Goal: Check status: Check status

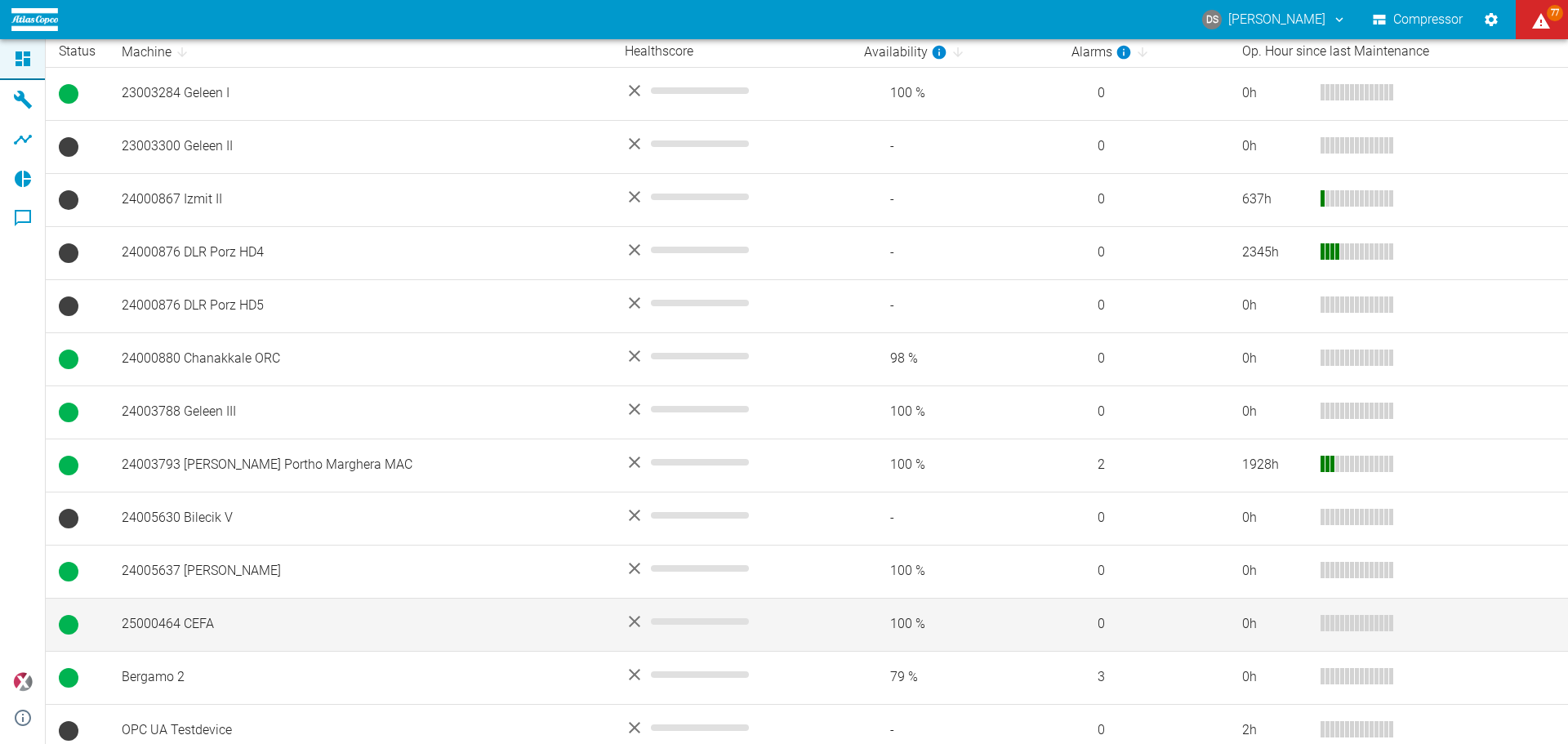
scroll to position [349, 0]
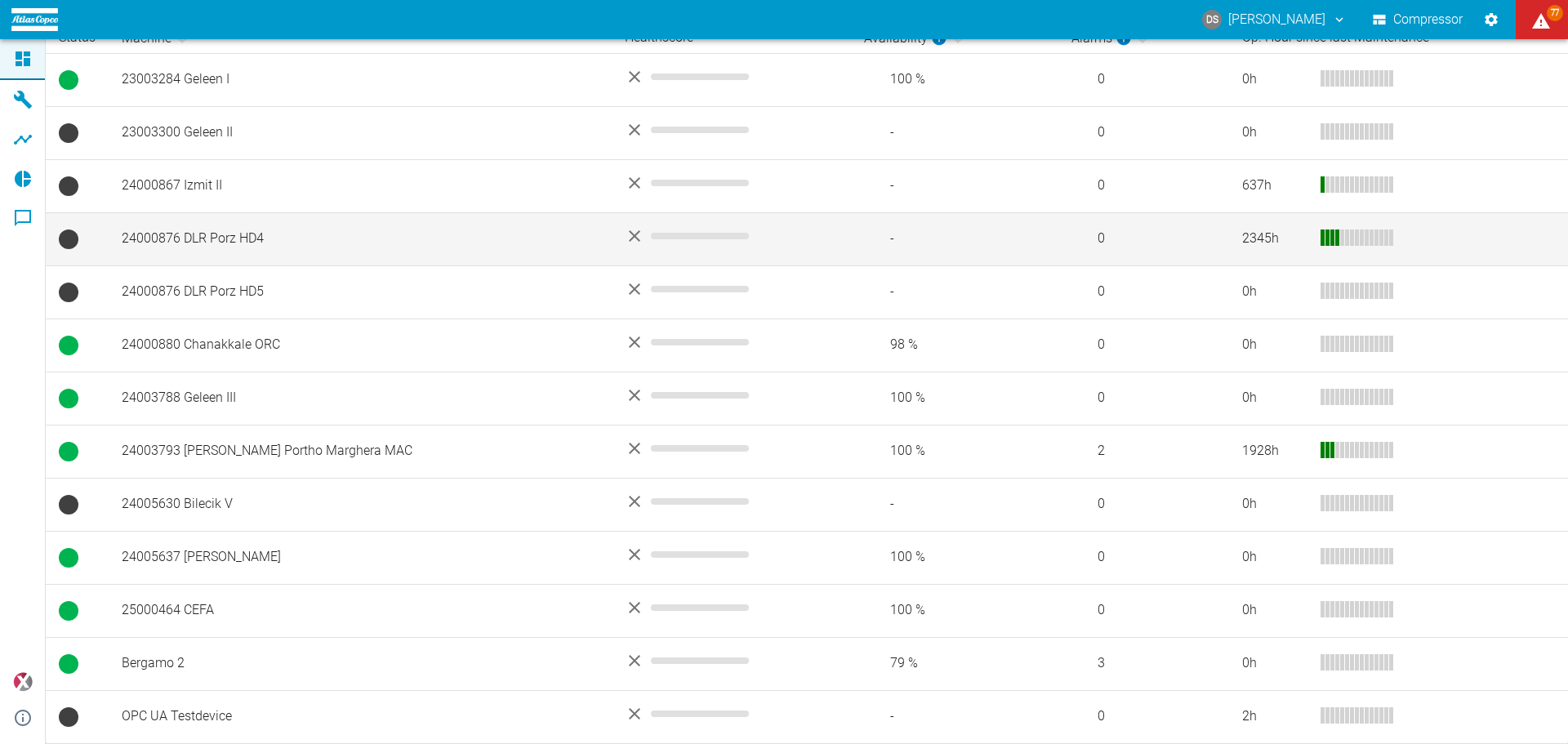
click at [250, 243] on td "24000876 DLR Porz HD4" at bounding box center [360, 238] width 503 height 53
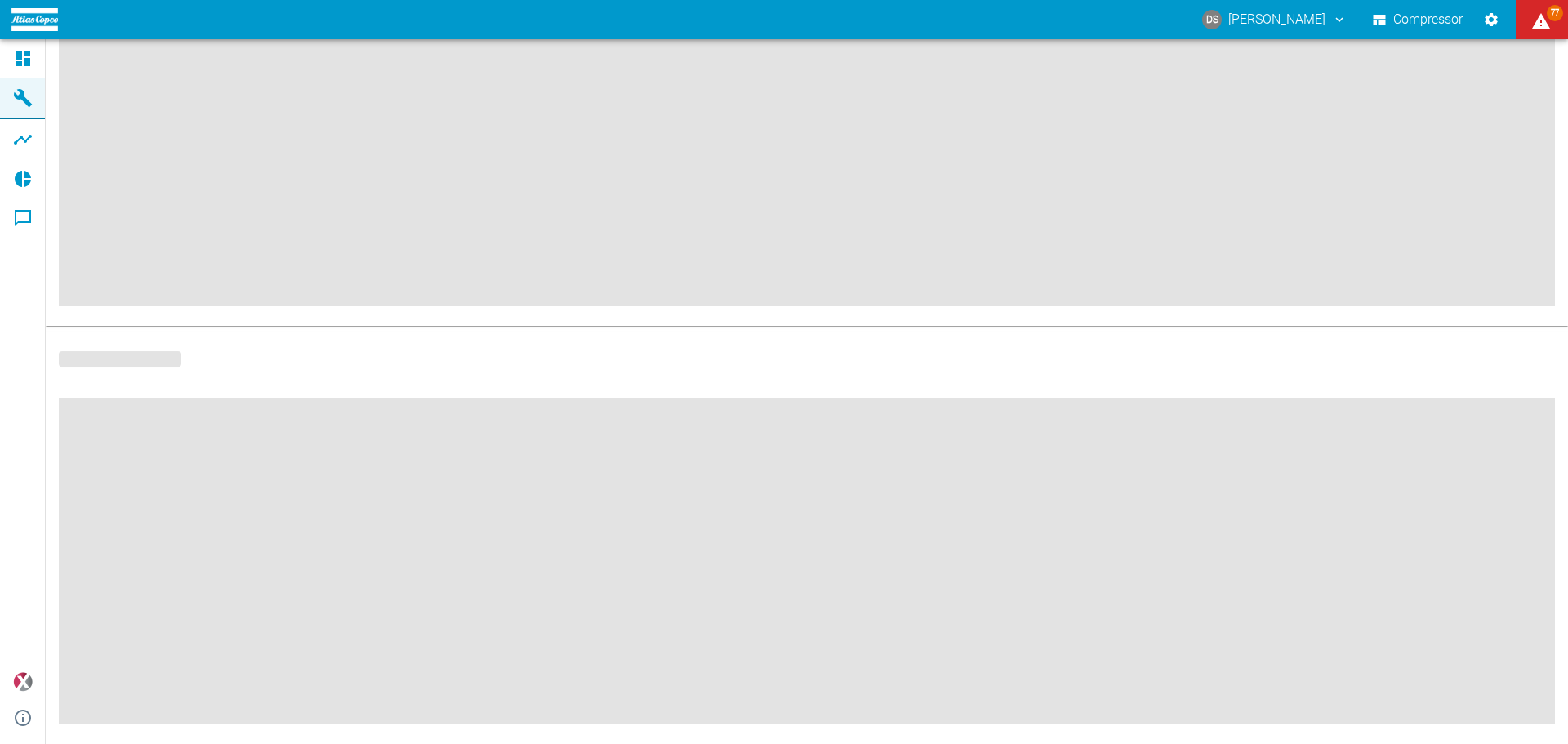
scroll to position [207, 0]
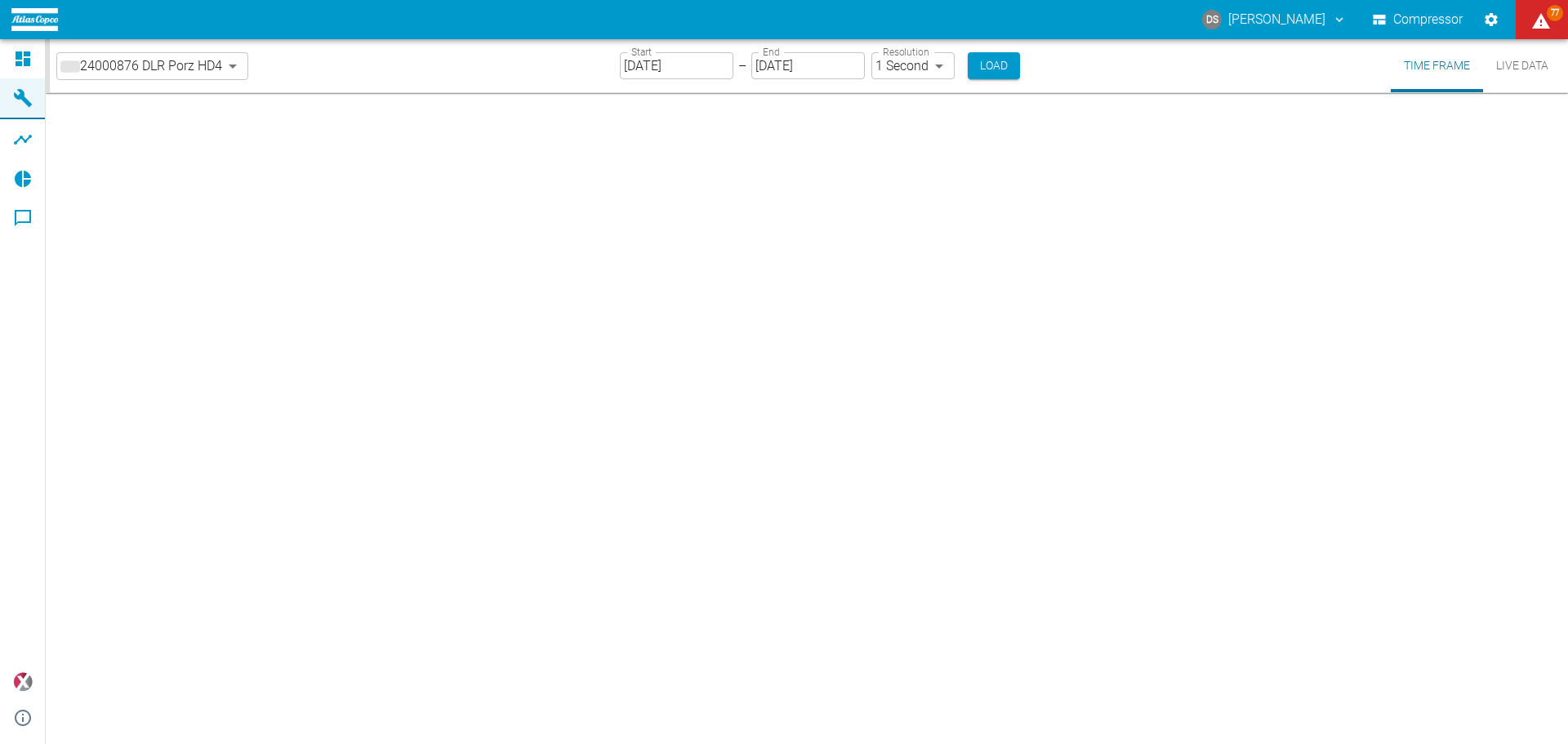
type input "2min"
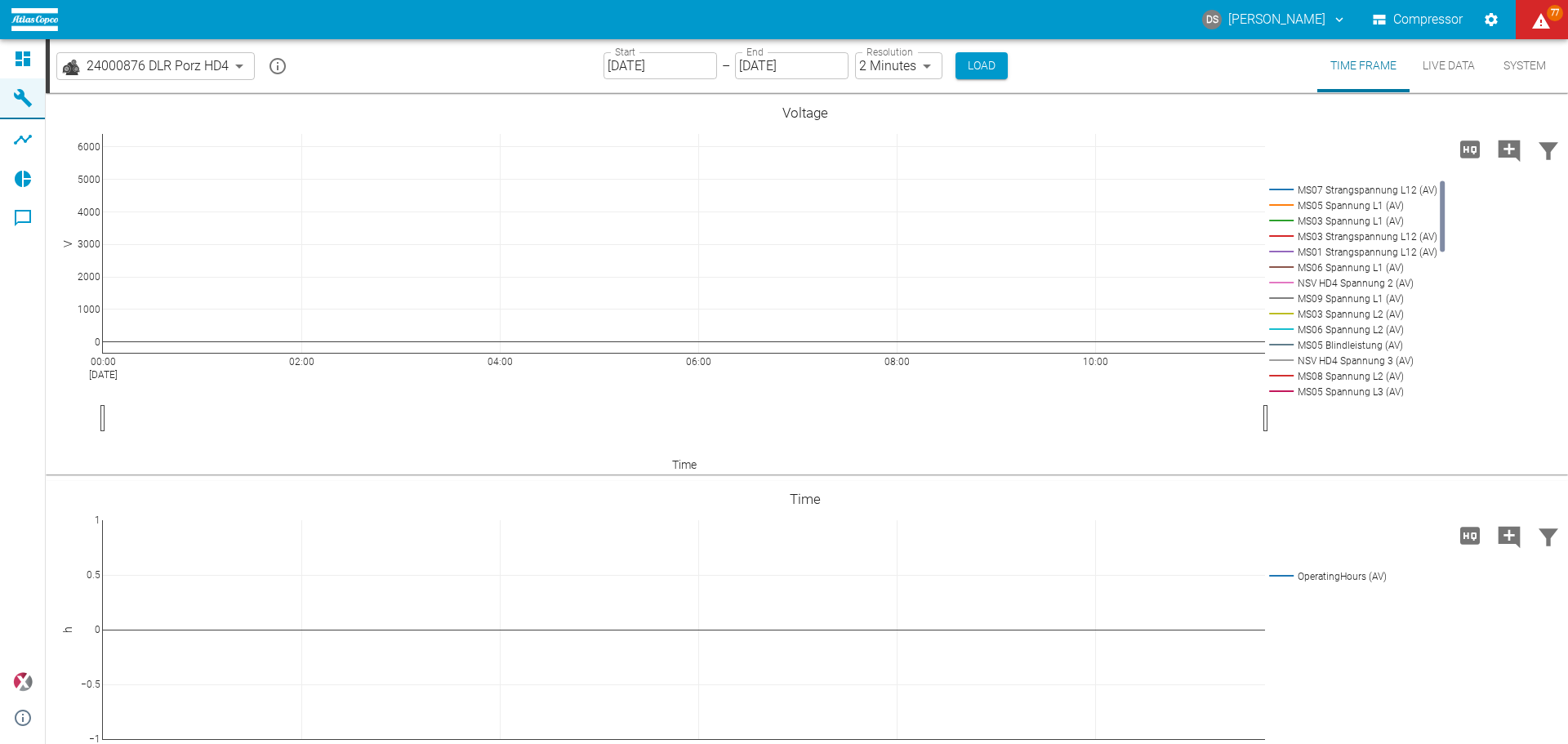
click at [682, 66] on input "[DATE]" at bounding box center [661, 66] width 113 height 27
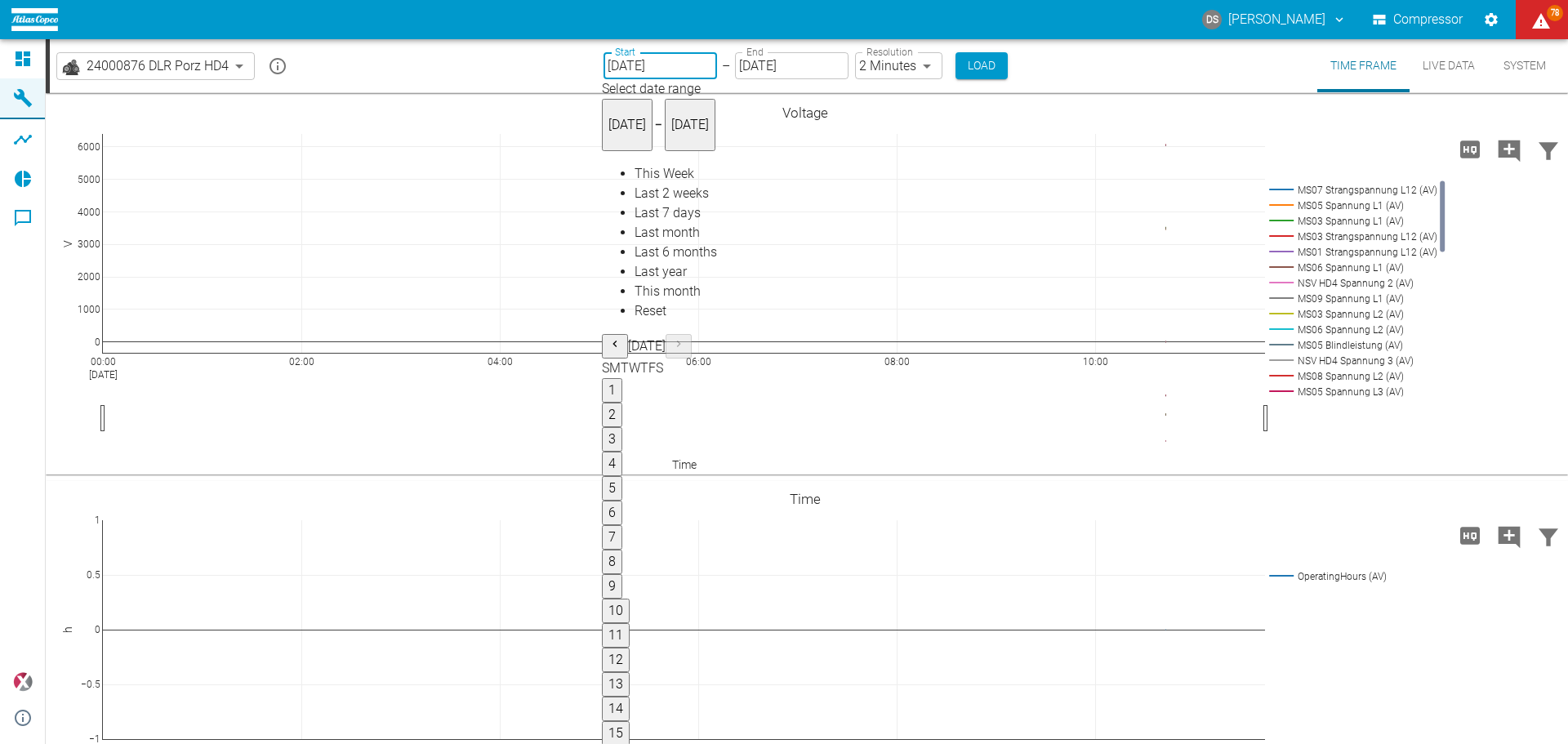
click at [622, 378] on button "1" at bounding box center [612, 390] width 21 height 24
type input "[DATE]"
type input "10min"
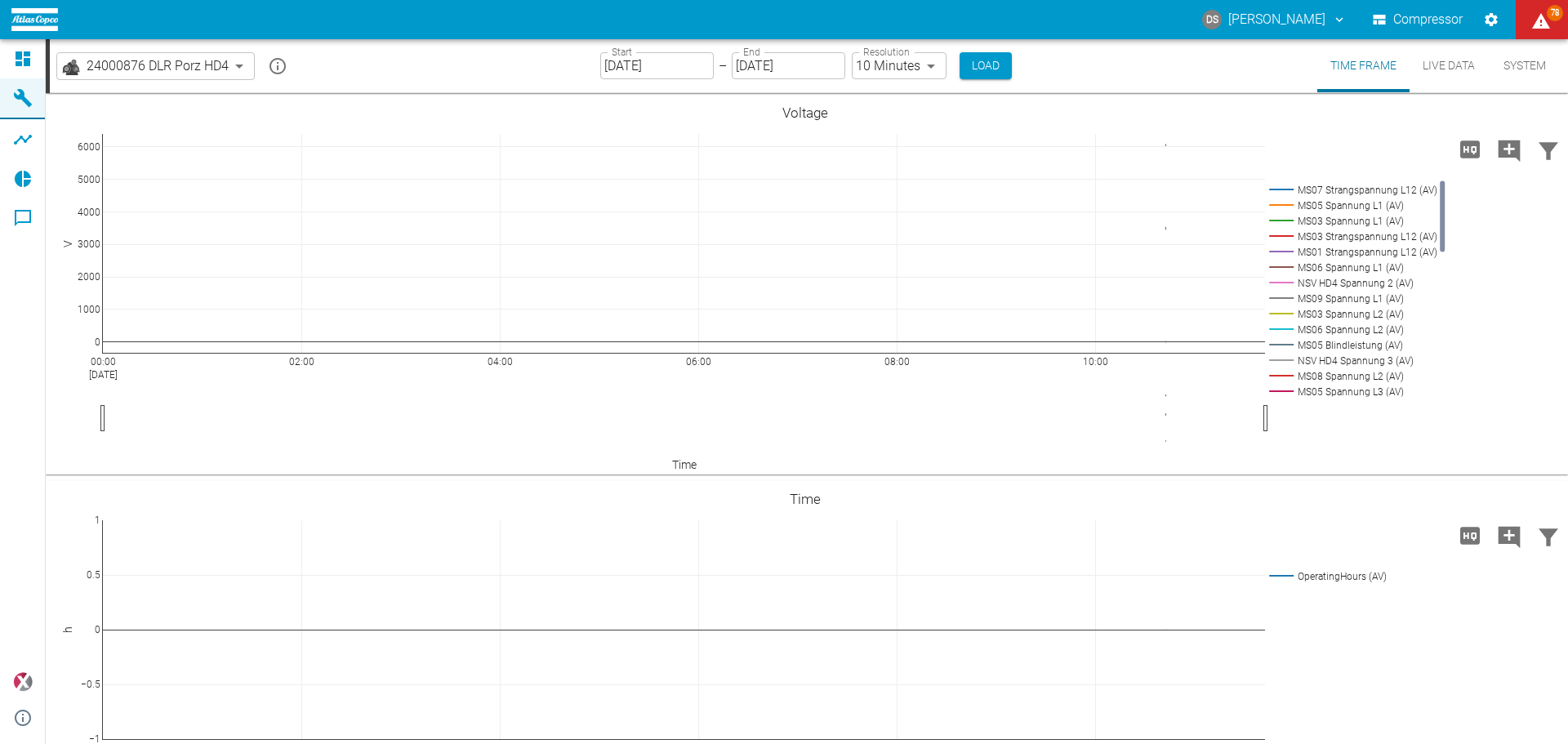
click at [984, 50] on div "Start [DATE] Start – End [DATE] End Resolution 10 Minutes 10min Resolution Load" at bounding box center [806, 66] width 411 height 53
click at [985, 59] on button "Load" at bounding box center [986, 66] width 52 height 27
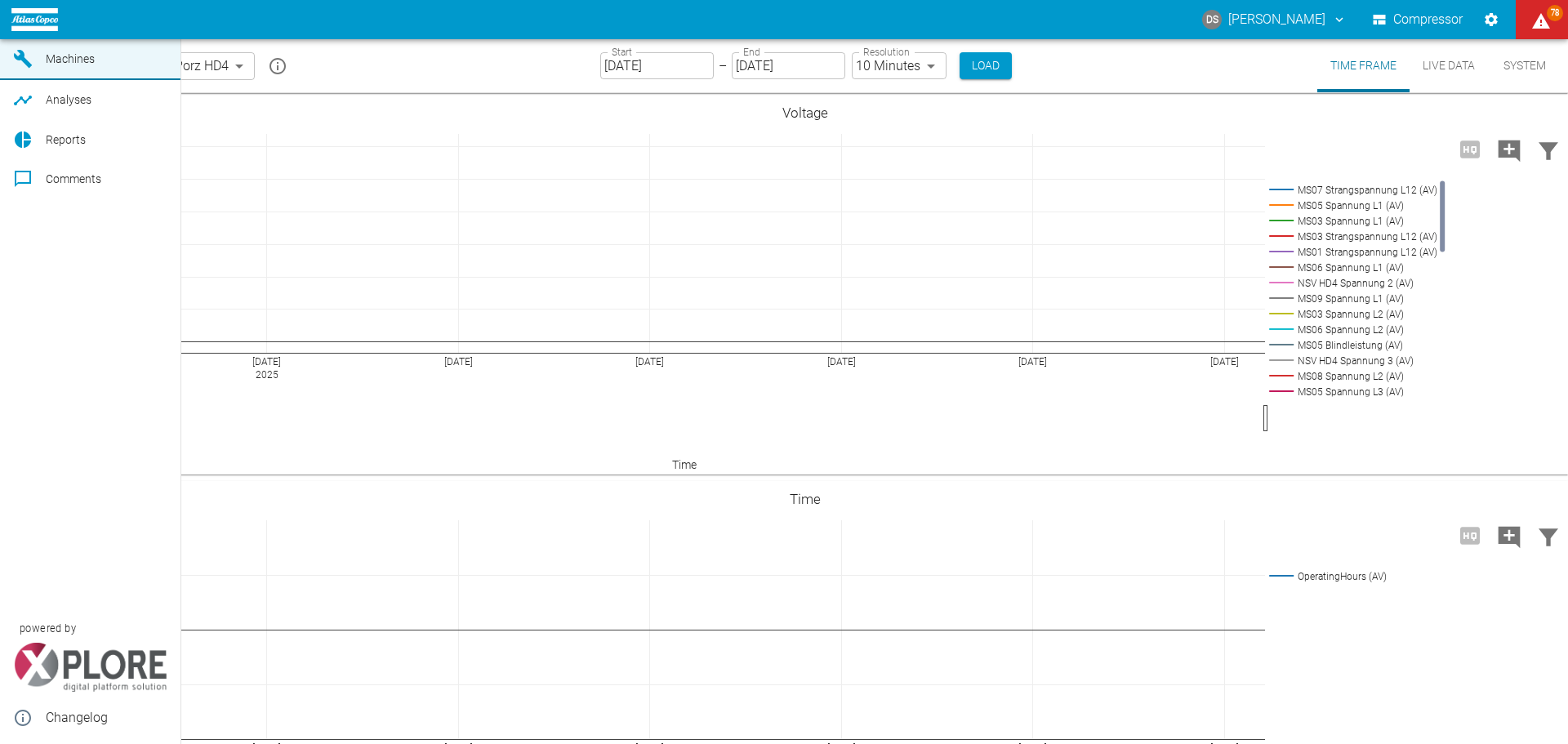
click at [71, 26] on span "Dashboard" at bounding box center [74, 20] width 57 height 13
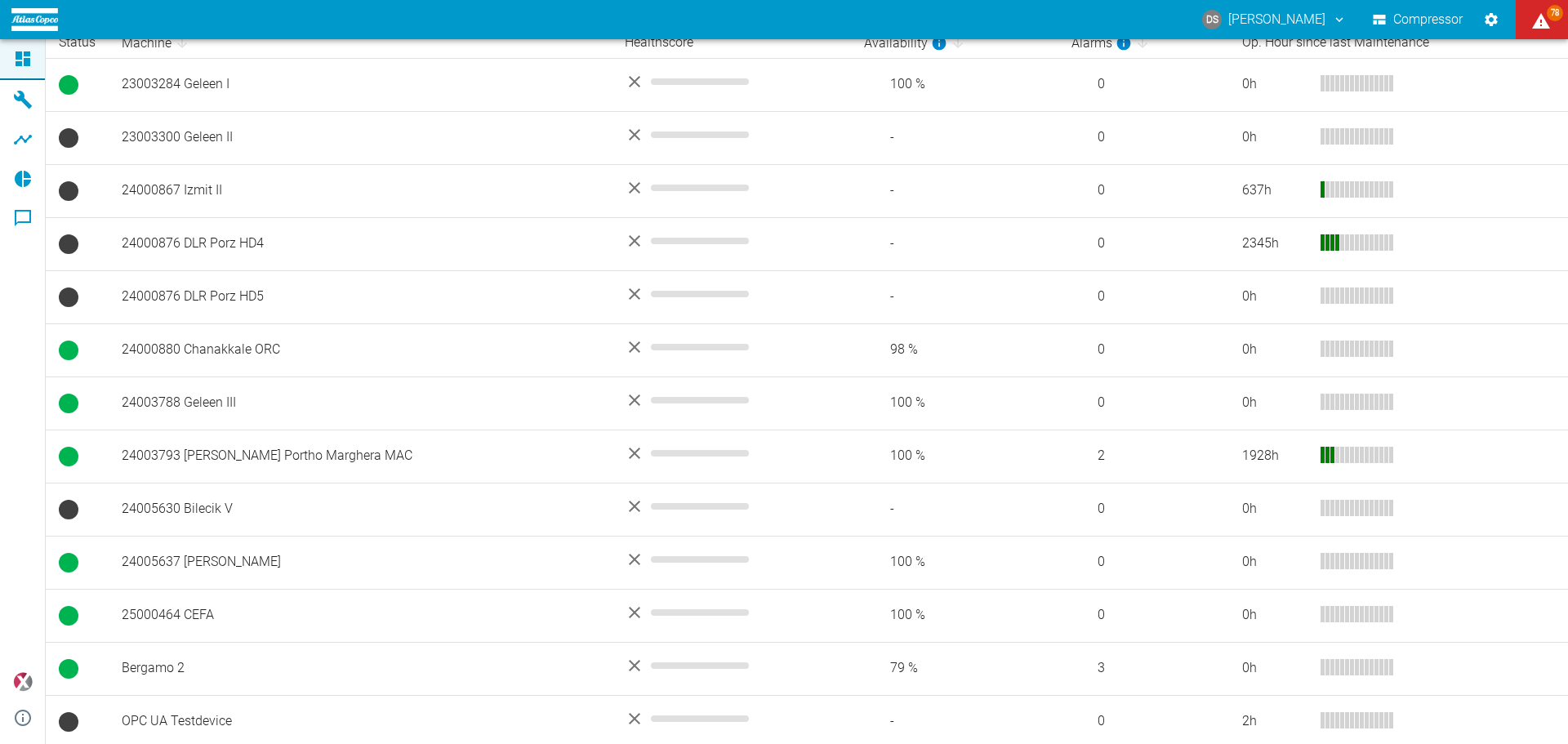
scroll to position [349, 0]
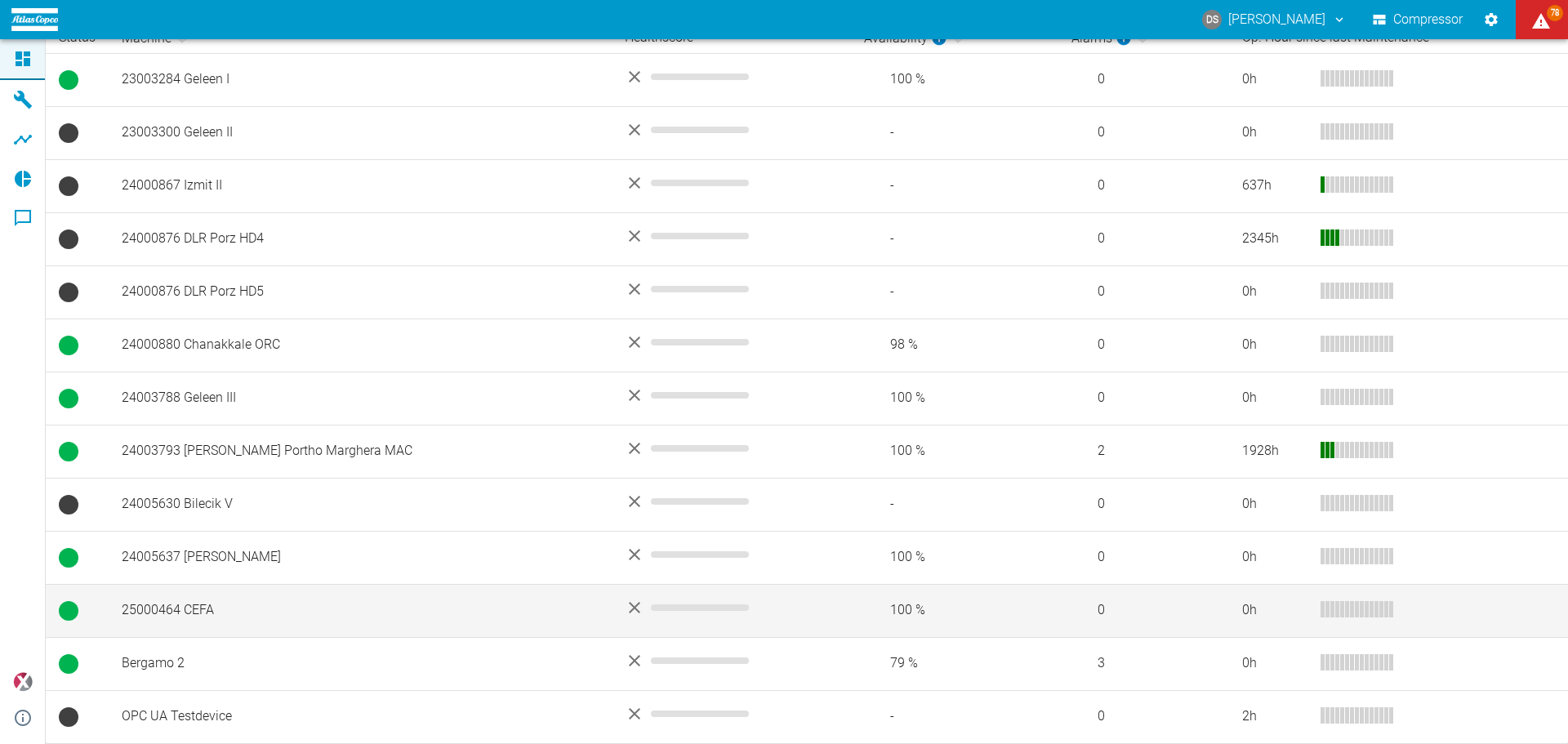
click at [153, 604] on td "25000464 CEFA" at bounding box center [360, 610] width 503 height 53
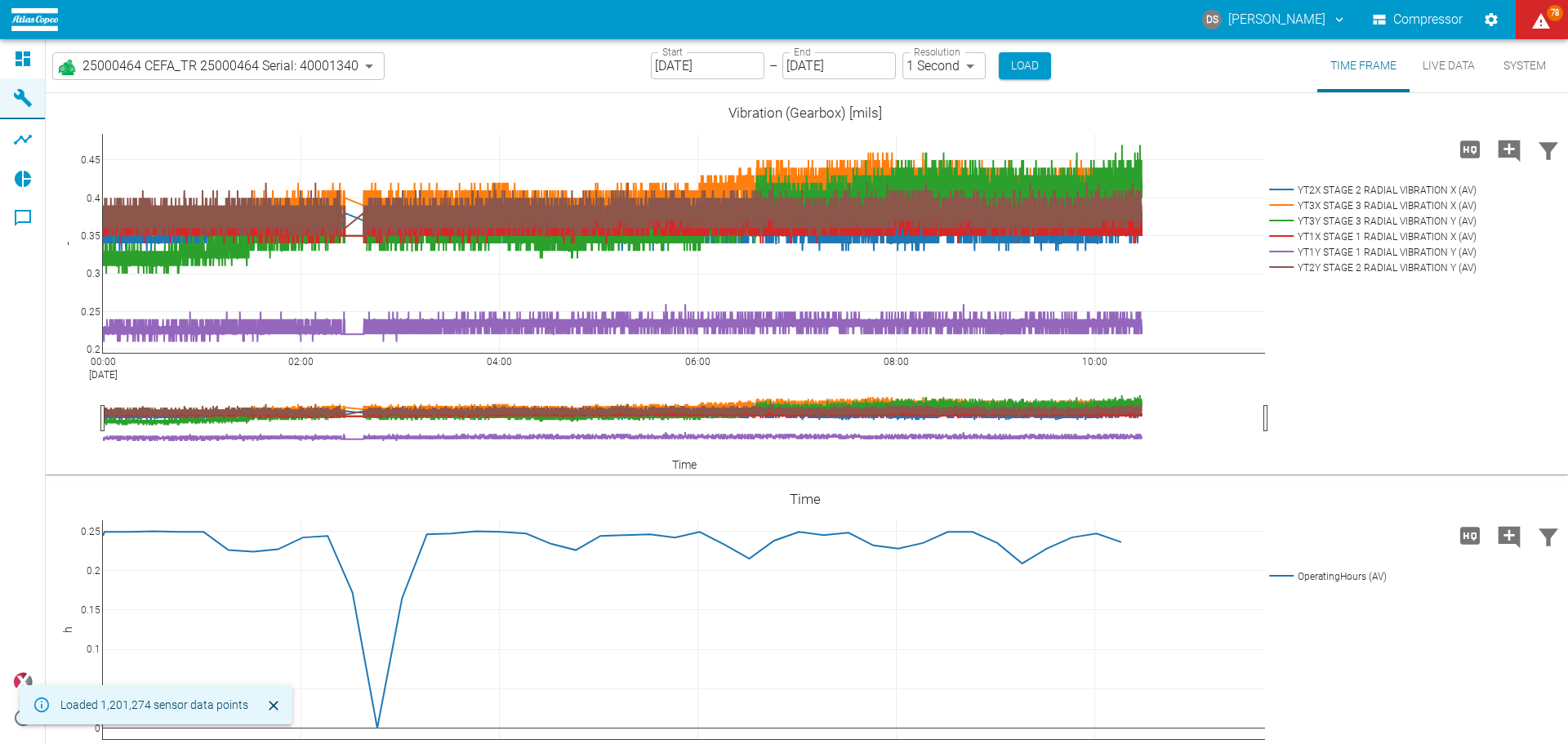
click at [734, 57] on input "[DATE]" at bounding box center [707, 66] width 113 height 27
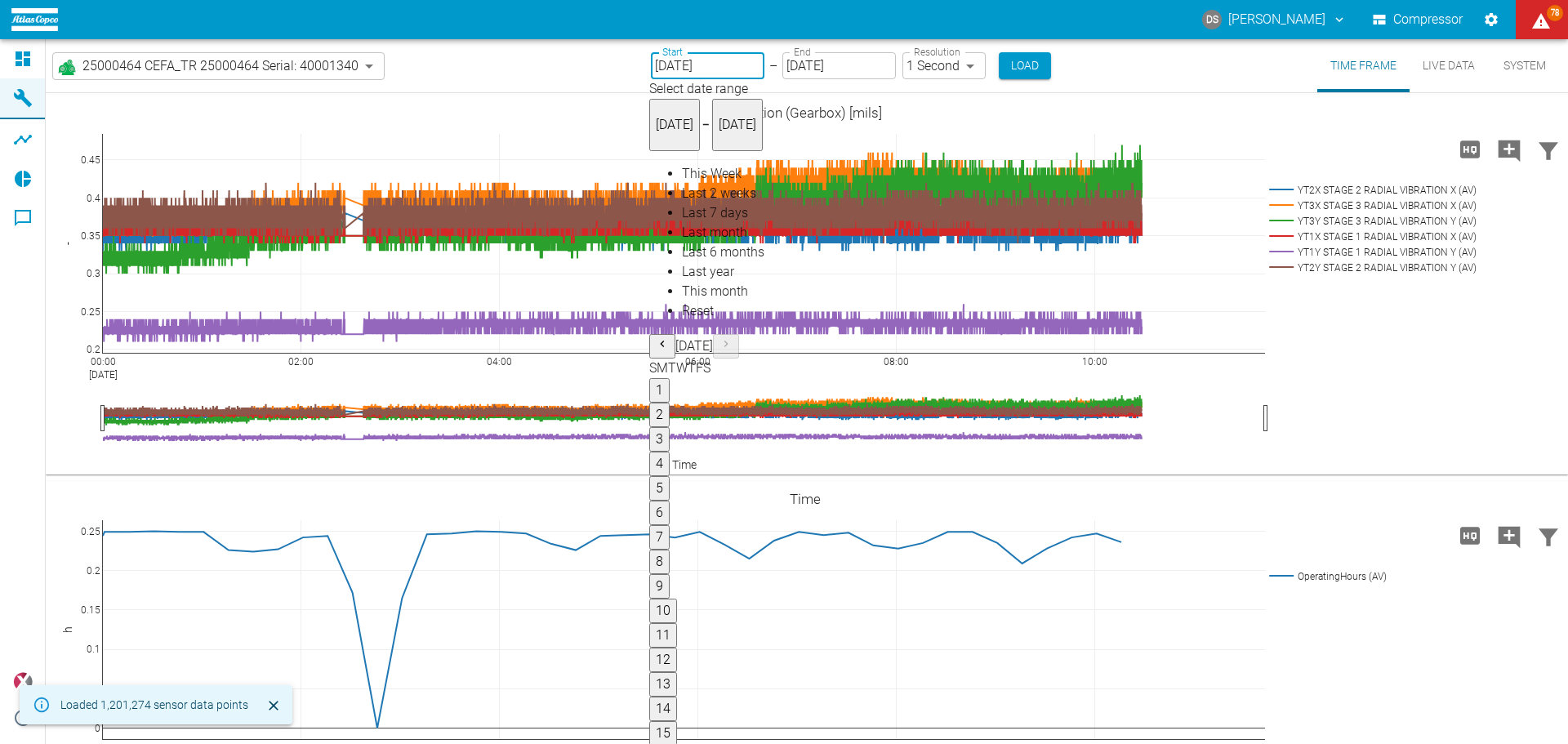
click at [670, 378] on button "1" at bounding box center [659, 390] width 21 height 24
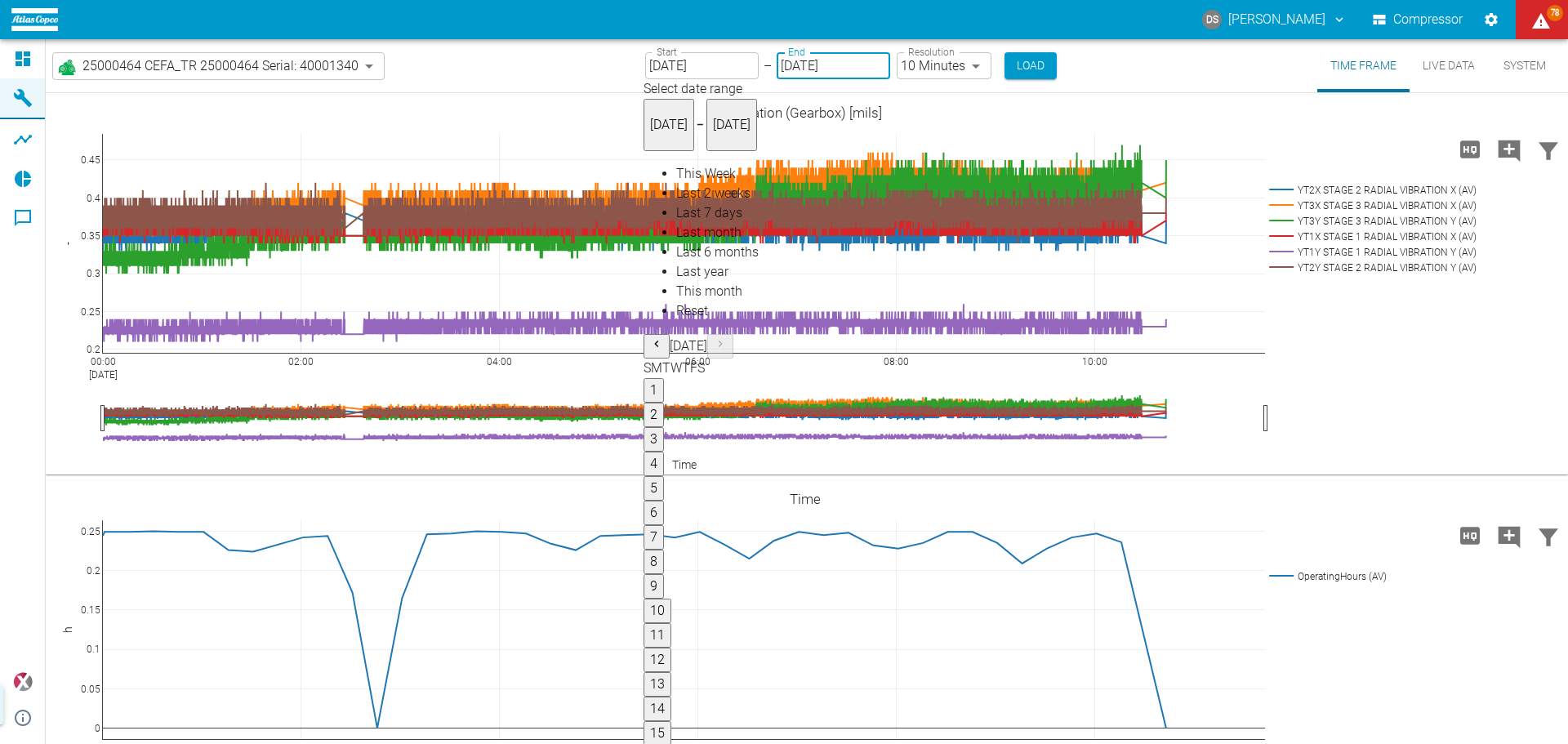
type input "[DATE]"
type input "10min"
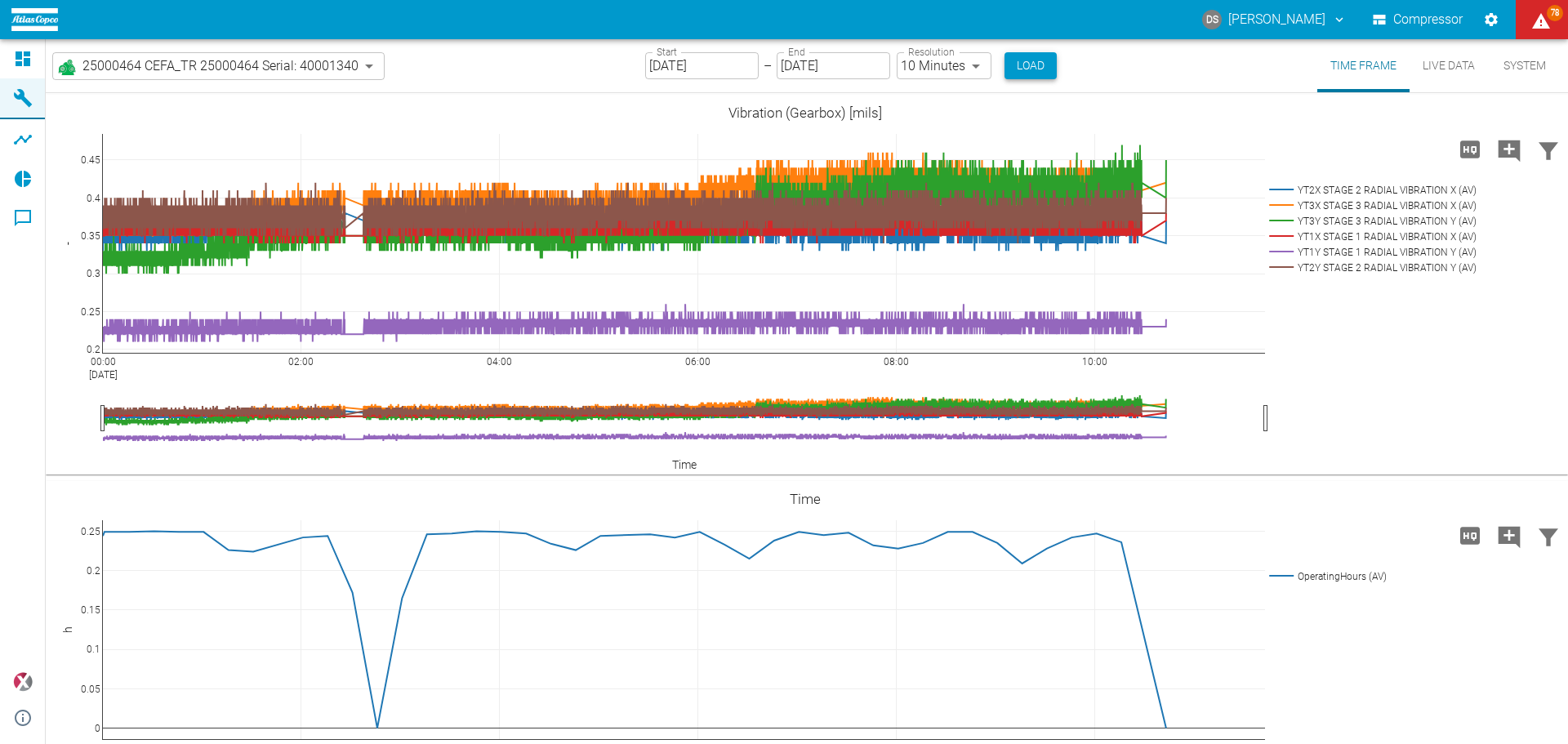
click at [1027, 66] on button "Load" at bounding box center [1031, 66] width 52 height 27
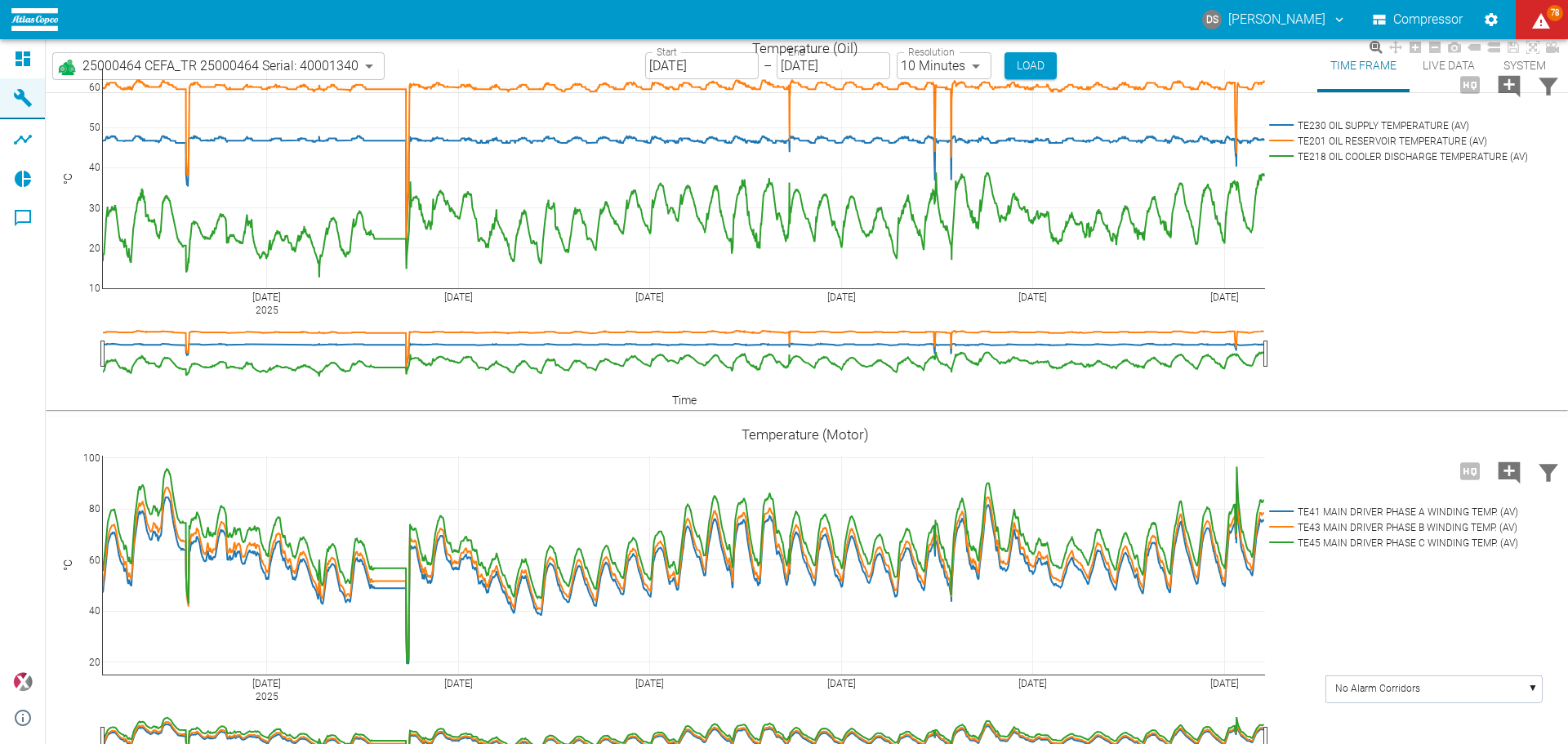
scroll to position [980, 0]
